Goal: Communication & Community: Answer question/provide support

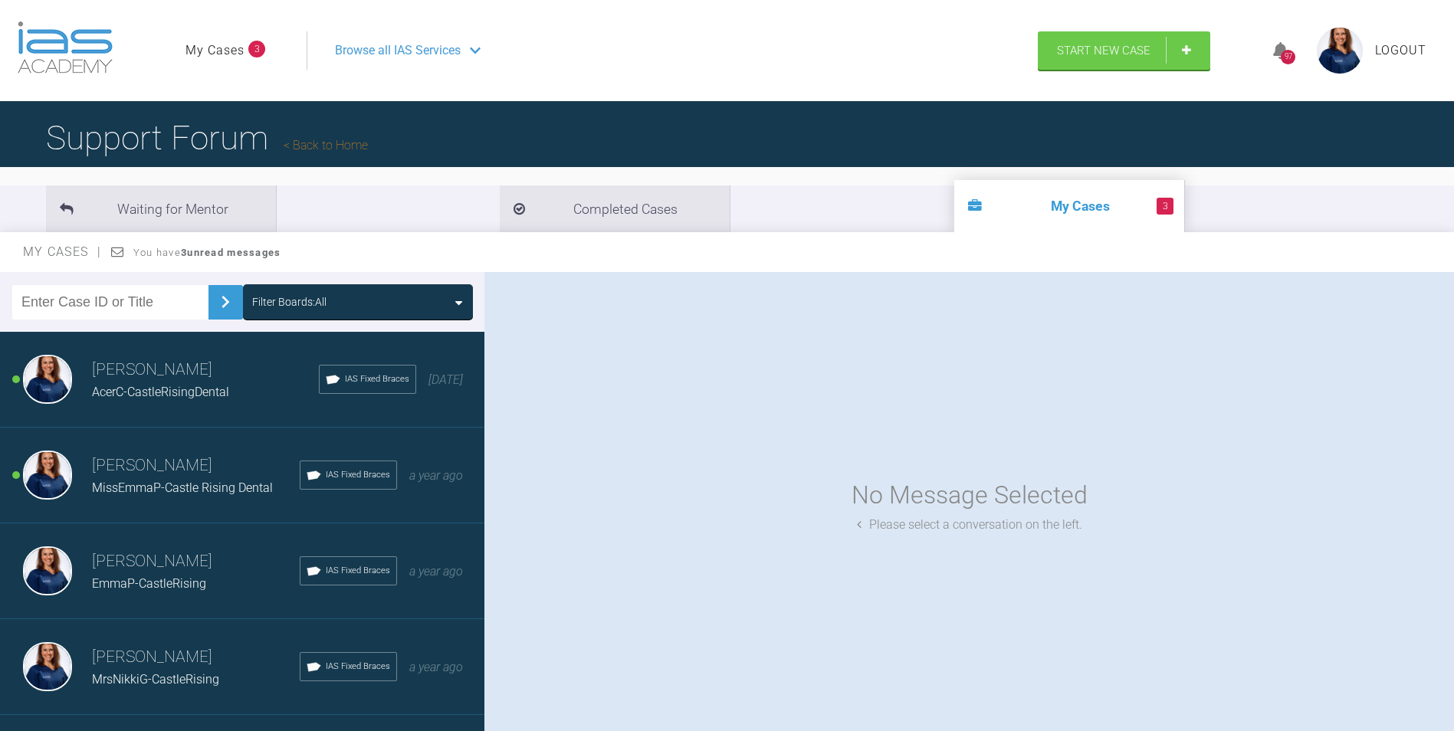
click at [163, 474] on h3 "[PERSON_NAME]" at bounding box center [196, 466] width 208 height 26
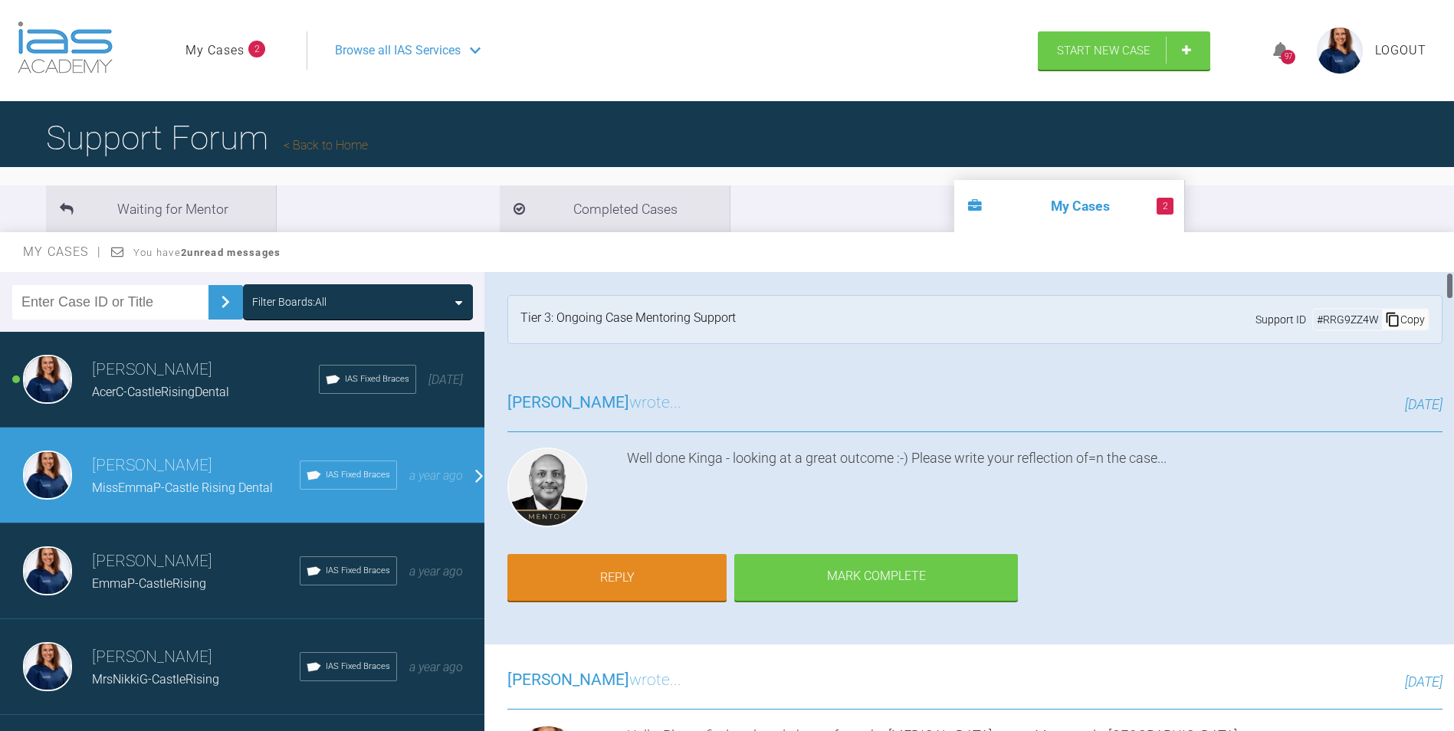
scroll to position [77, 0]
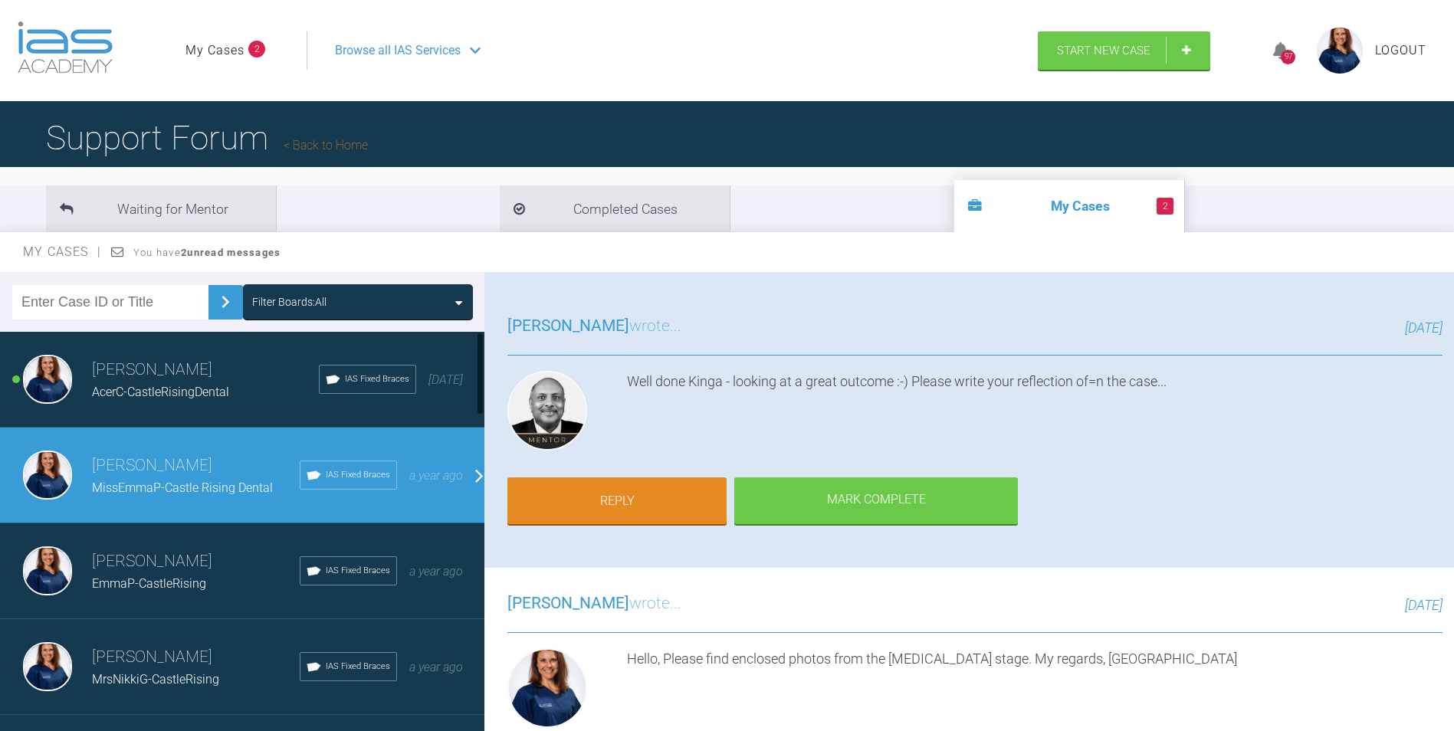
click at [168, 388] on span "AcerC-CastleRisingDental" at bounding box center [160, 392] width 137 height 15
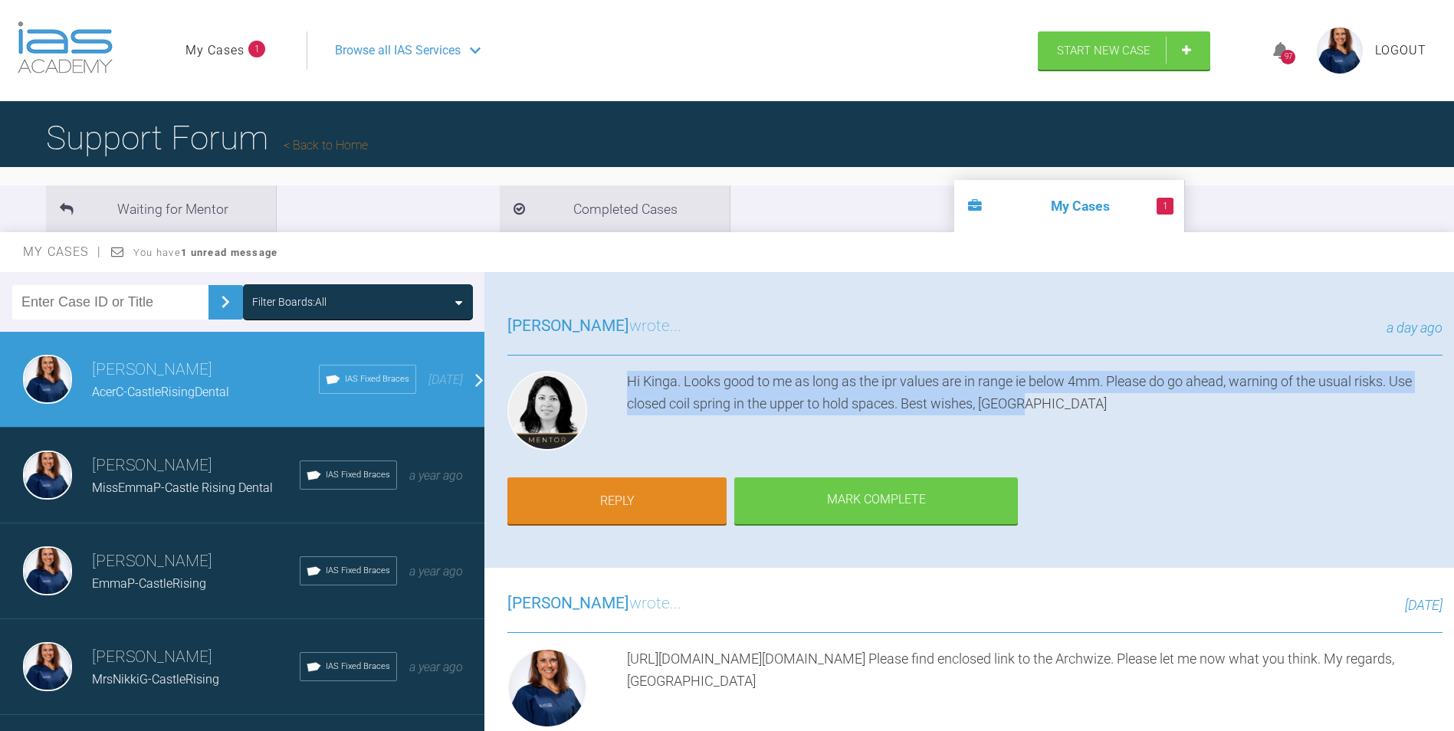
drag, startPoint x: 630, startPoint y: 377, endPoint x: 1033, endPoint y: 399, distance: 403.7
click at [1033, 399] on div "Hi Kinga. Looks good to me as long as the ipr values are in range ie below 4mm.…" at bounding box center [1034, 414] width 815 height 86
drag, startPoint x: 1033, startPoint y: 399, endPoint x: 987, endPoint y: 402, distance: 46.1
copy div "Hi Kinga. Looks good to me as long as the ipr values are in range ie below 4mm.…"
click at [640, 510] on link "Reply" at bounding box center [616, 503] width 219 height 48
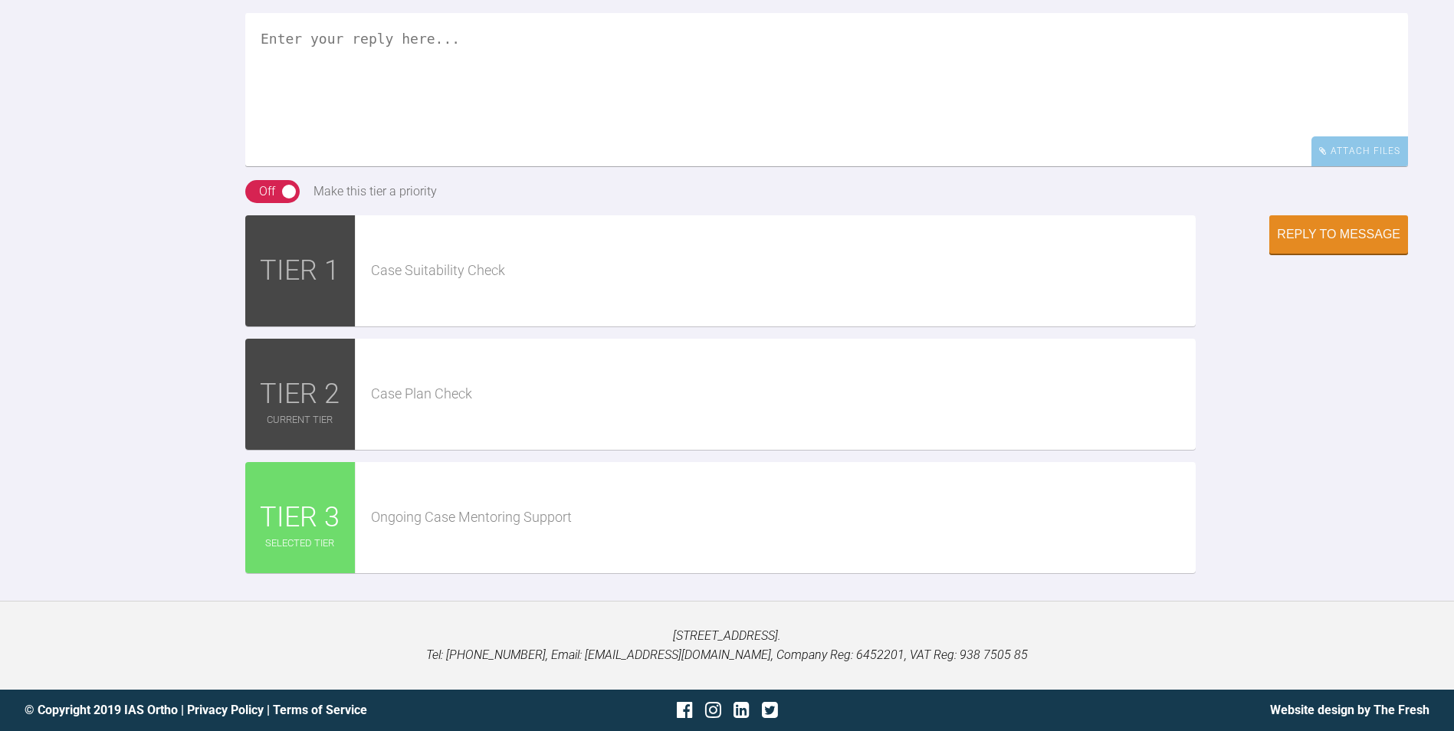
scroll to position [3103, 0]
click at [298, 109] on textarea at bounding box center [826, 89] width 1163 height 153
type textarea "h"
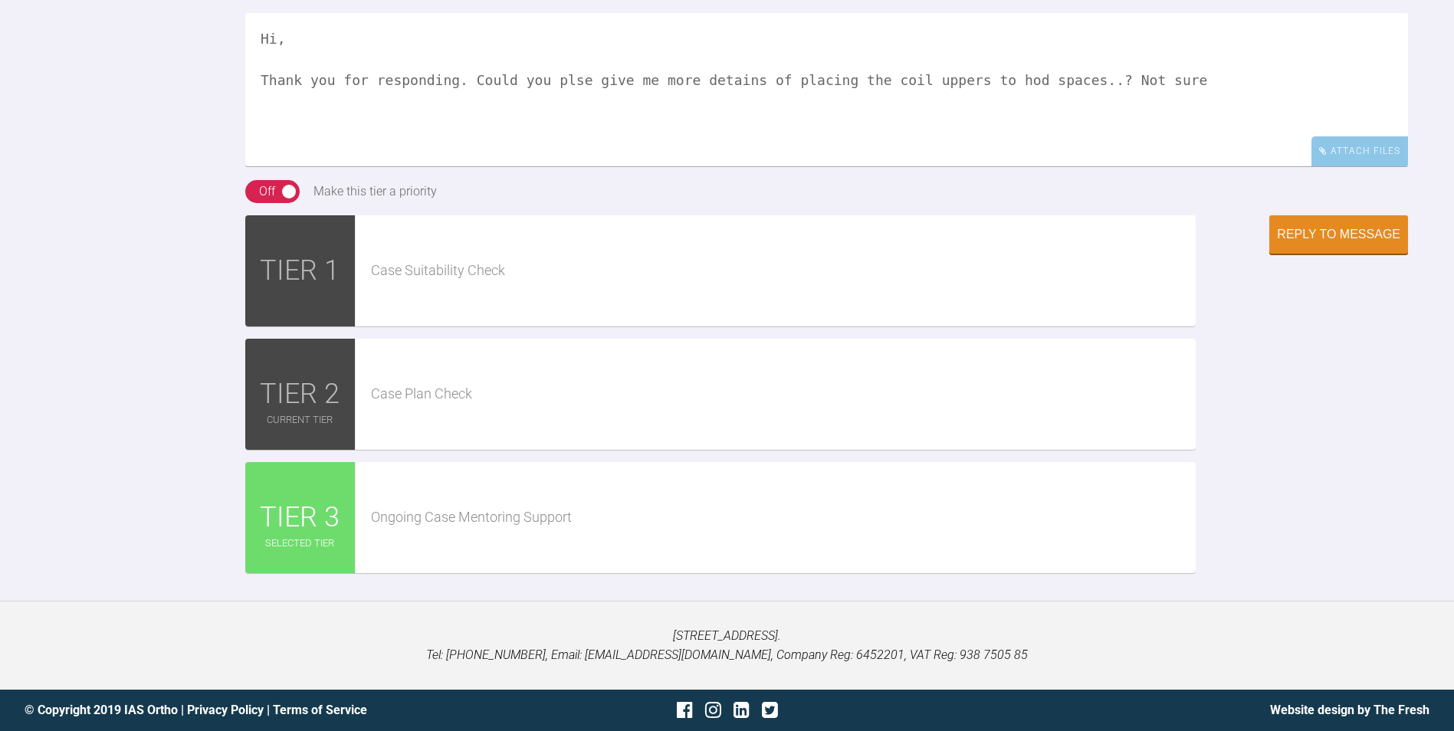
click at [549, 141] on textarea "Hi, Thank you for responding. Could you plse give me more detains of placing th…" at bounding box center [826, 89] width 1163 height 153
click at [1157, 134] on textarea "Hi, Thank you for responding. Could you please give me more detains of placing …" at bounding box center [826, 89] width 1163 height 153
click at [1140, 139] on textarea "Hi, Thank you for responding. Could you please give me more detains of placing …" at bounding box center [826, 89] width 1163 height 153
click at [1221, 141] on textarea "Hi, Thank you for responding. Could you please give me more detains of placing …" at bounding box center [826, 89] width 1163 height 153
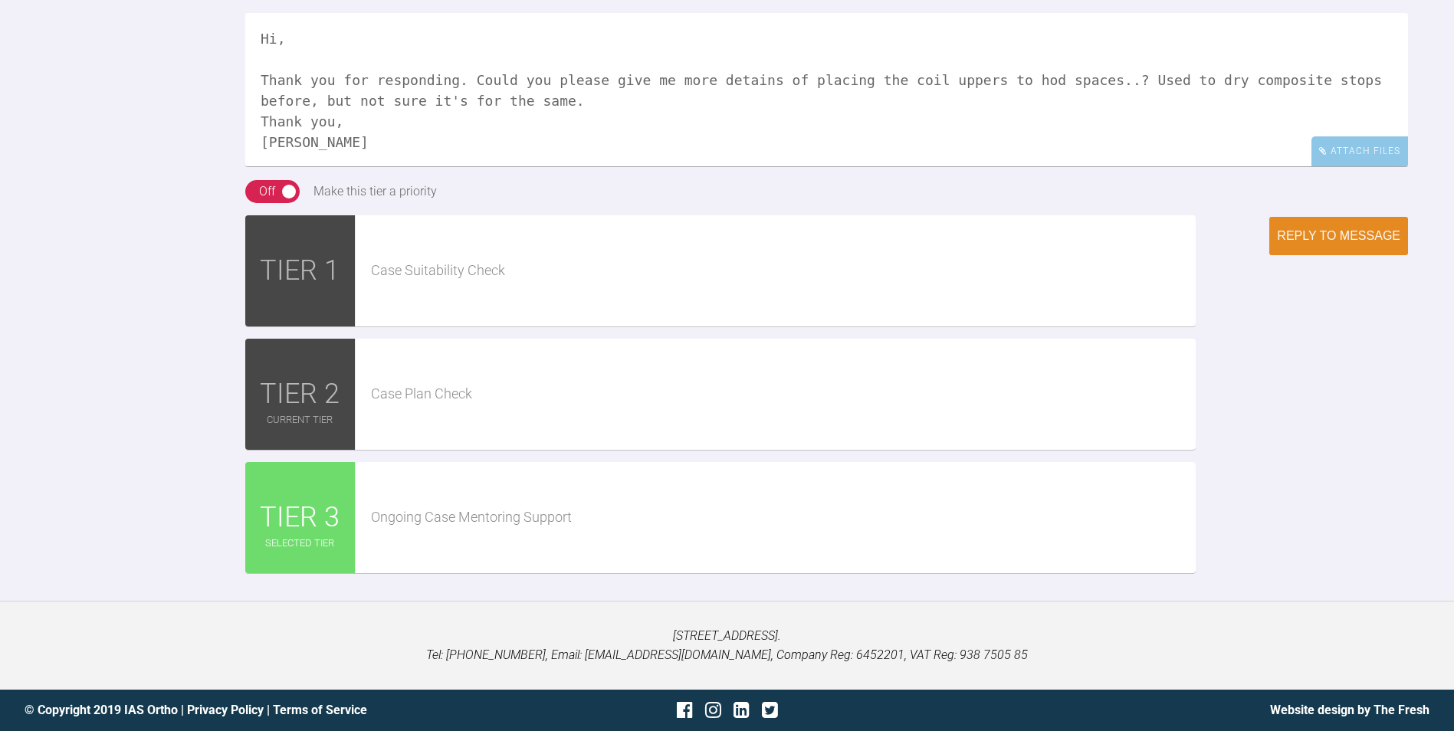
type textarea "Hi, Thank you for responding. Could you please give me more detains of placing …"
click at [1329, 243] on div "Reply to Message" at bounding box center [1338, 236] width 123 height 14
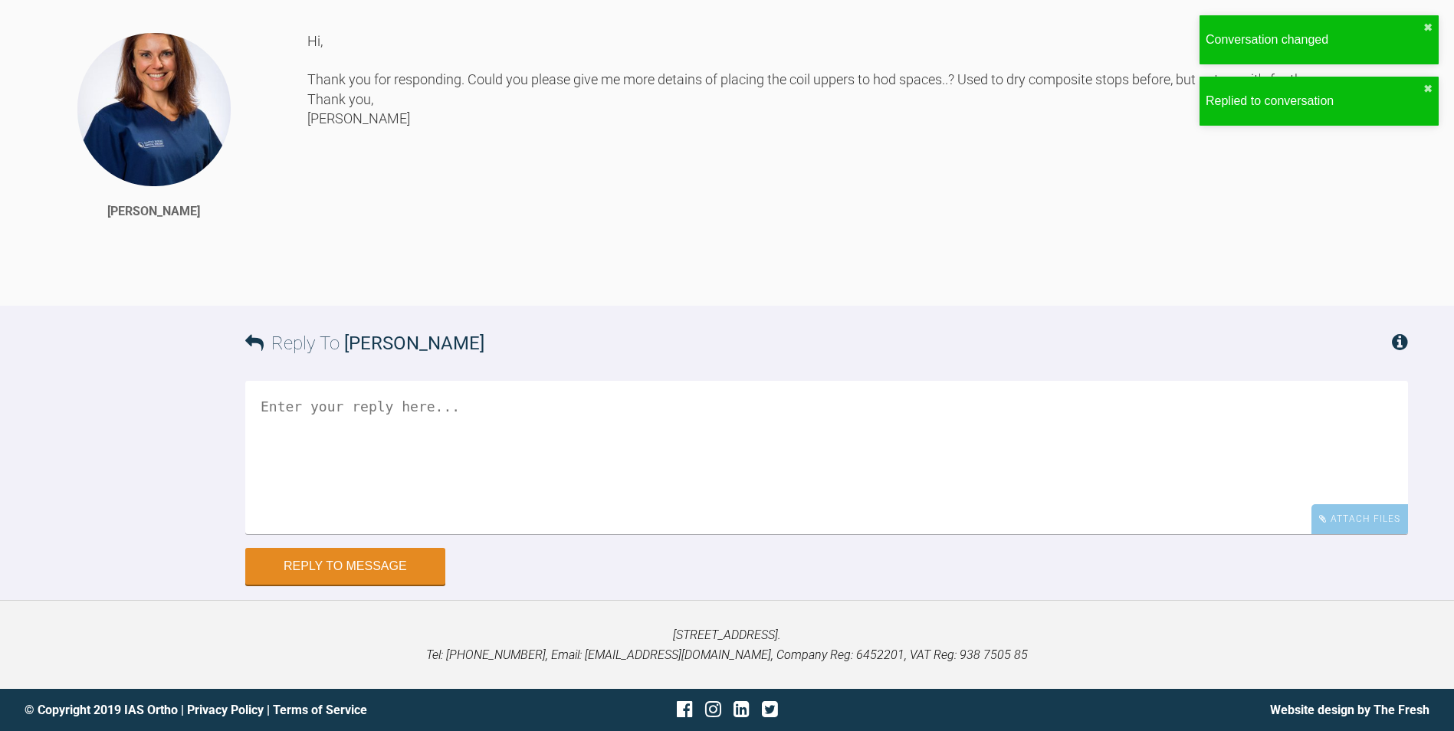
scroll to position [3217, 0]
